Goal: Task Accomplishment & Management: Manage account settings

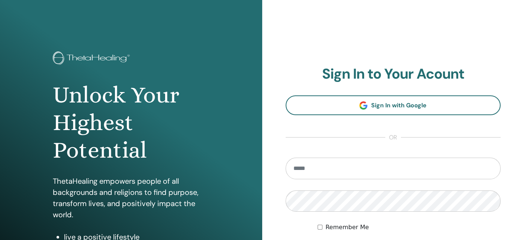
type input "**********"
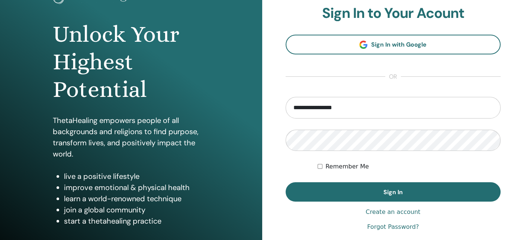
scroll to position [75, 0]
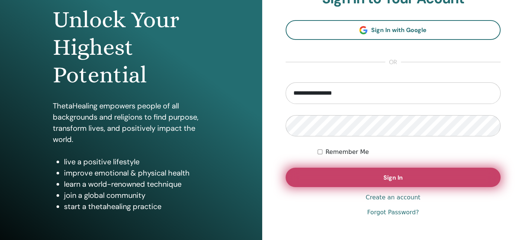
click at [452, 167] on button "Sign In" at bounding box center [393, 176] width 215 height 19
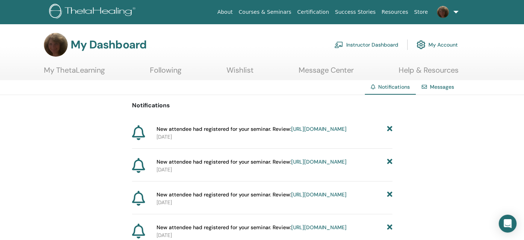
click at [381, 45] on link "Instructor Dashboard" at bounding box center [367, 44] width 64 height 16
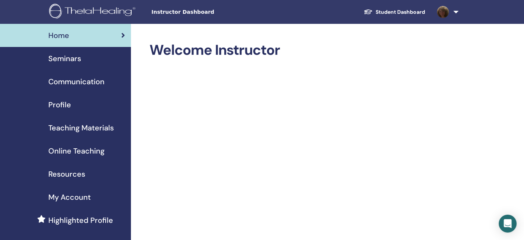
click at [60, 59] on span "Seminars" at bounding box center [64, 58] width 33 height 11
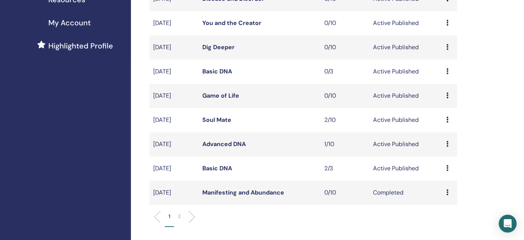
scroll to position [167, 0]
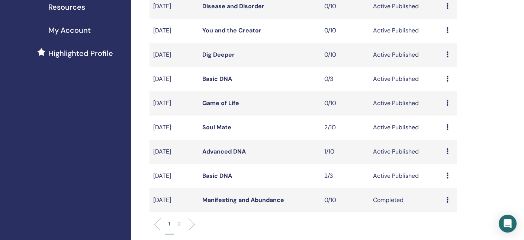
click at [227, 177] on link "Basic DNA" at bounding box center [217, 176] width 30 height 8
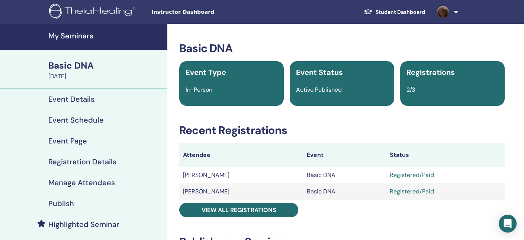
click at [73, 182] on h4 "Manage Attendees" at bounding box center [81, 182] width 67 height 9
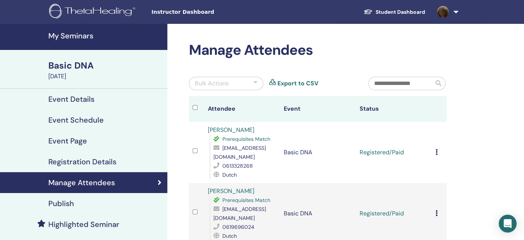
click at [437, 151] on icon at bounding box center [437, 152] width 2 height 6
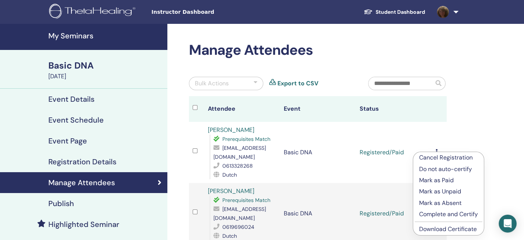
click at [432, 227] on link "Download Certificate" at bounding box center [448, 229] width 58 height 8
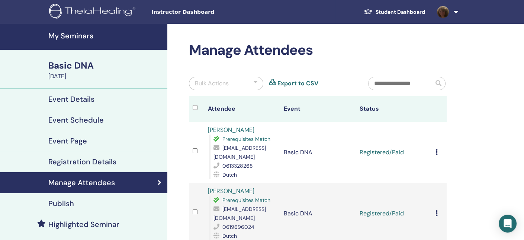
click at [479, 89] on div "Manage Attendees Bulk Actions Export to CSV Attendee Event Status Martijn van P…" at bounding box center [341, 201] width 349 height 354
click at [456, 12] on link at bounding box center [446, 12] width 31 height 24
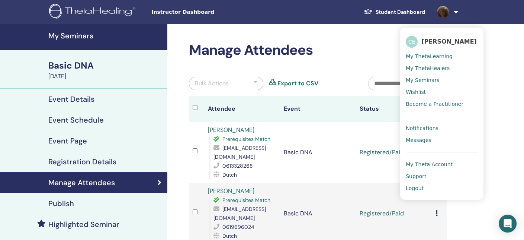
click at [418, 188] on span "Logout" at bounding box center [415, 188] width 18 height 7
